Goal: Transaction & Acquisition: Purchase product/service

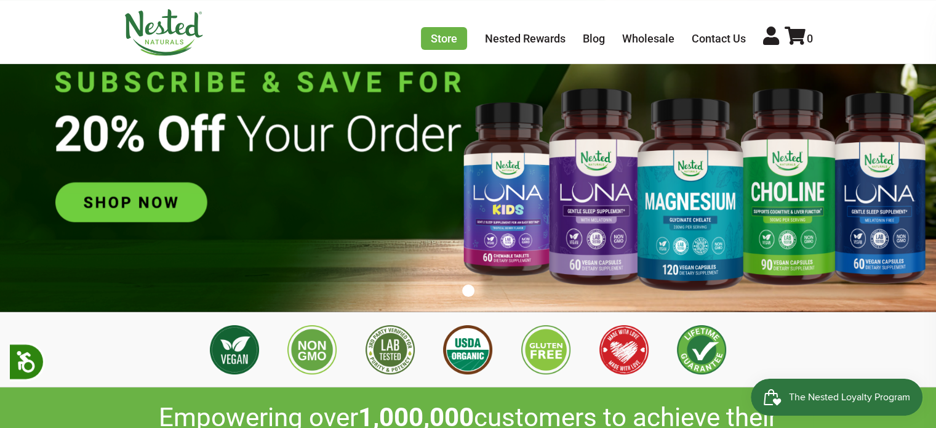
click at [163, 191] on img at bounding box center [468, 147] width 936 height 329
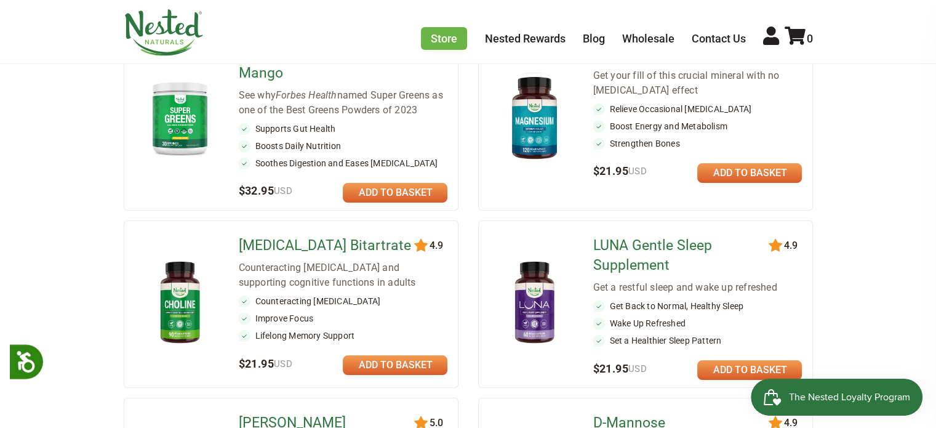
click at [277, 174] on div "Super Greens - Pineapple Mango See why Forbes Health named Super Greens as one …" at bounding box center [342, 119] width 209 height 161
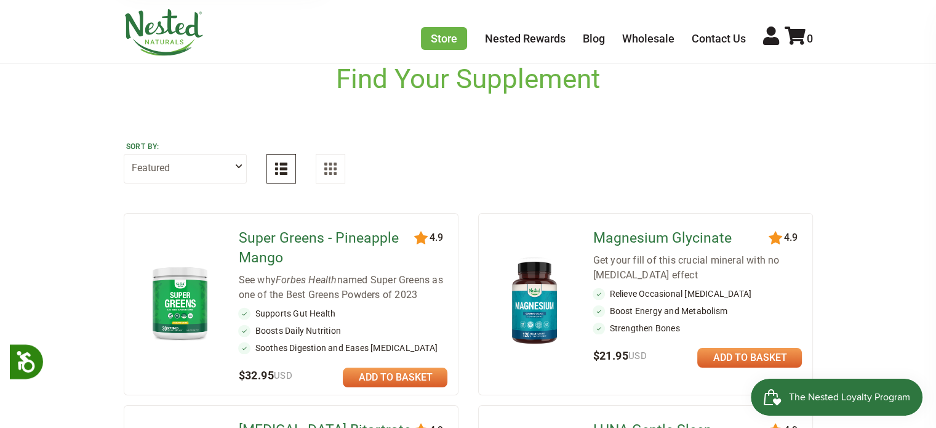
click at [246, 244] on link "Super Greens - Pineapple Mango" at bounding box center [327, 247] width 178 height 39
